Goal: Navigation & Orientation: Find specific page/section

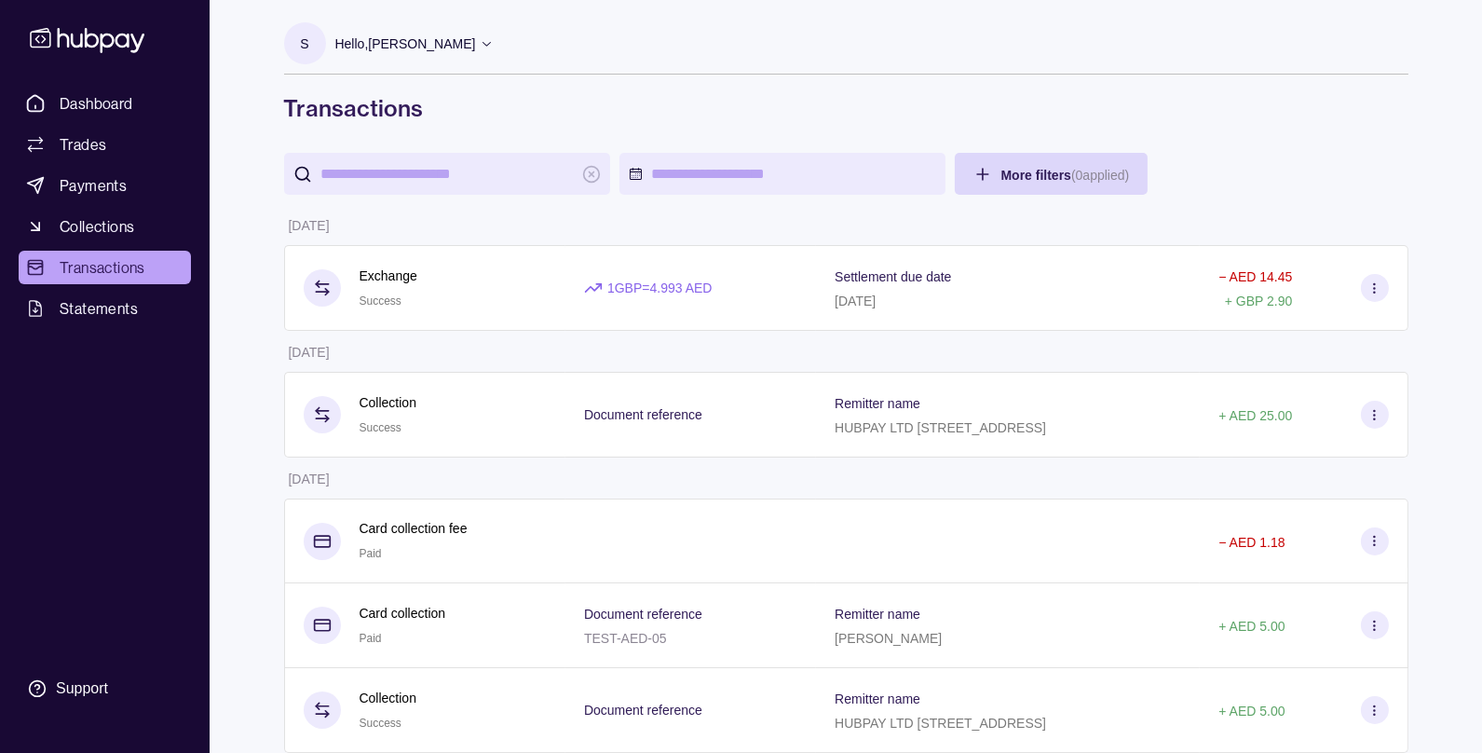
click at [430, 49] on p "Hello, [PERSON_NAME]" at bounding box center [405, 44] width 141 height 20
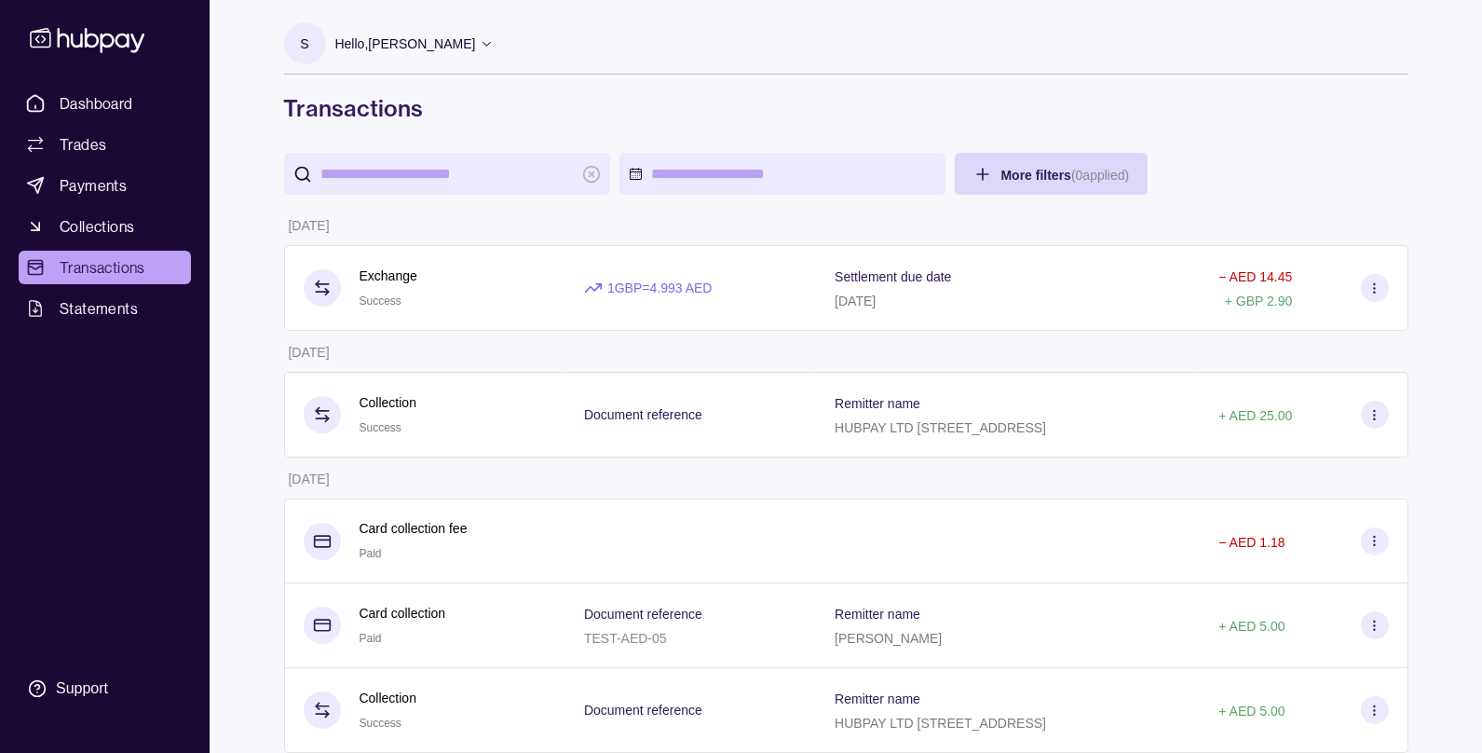
click at [428, 50] on p "Hello, [PERSON_NAME]" at bounding box center [405, 44] width 141 height 20
